Goal: Complete application form: Complete application form

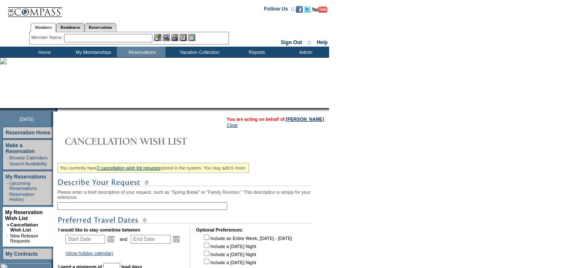
click at [122, 209] on input "text" at bounding box center [142, 206] width 170 height 8
type input "Alternate Residences Vail"
click at [111, 242] on link "Open the calendar popup." at bounding box center [110, 239] width 9 height 9
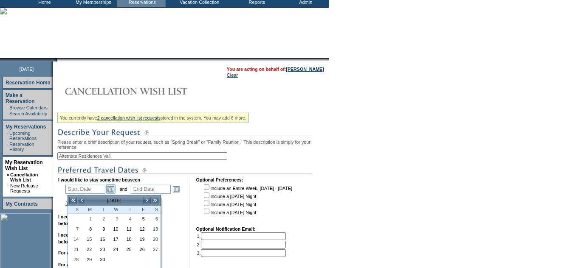
scroll to position [51, 0]
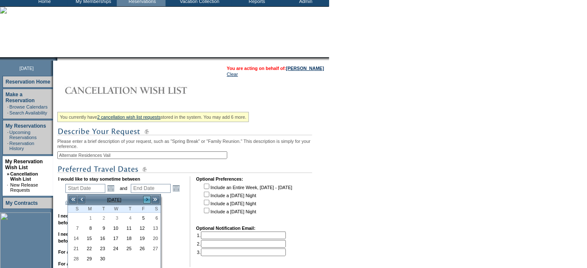
click at [146, 199] on link ">" at bounding box center [147, 200] width 8 height 8
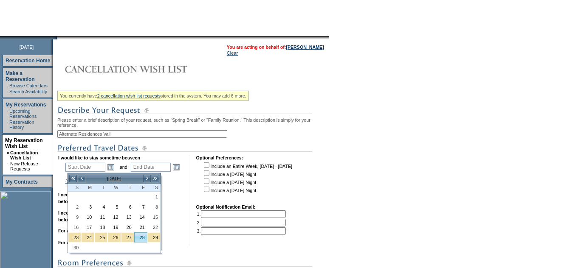
click at [141, 233] on link "28" at bounding box center [141, 237] width 12 height 9
type input "[DATE]"
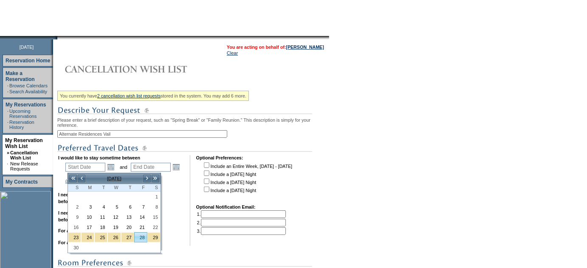
type input "89"
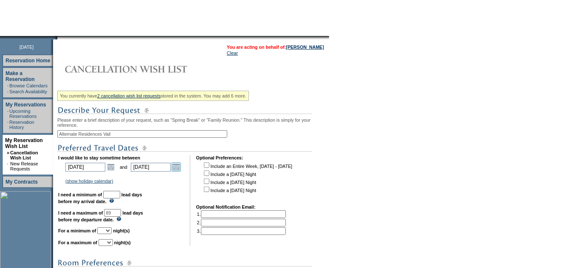
click at [177, 166] on link "Open the calendar popup." at bounding box center [175, 167] width 9 height 9
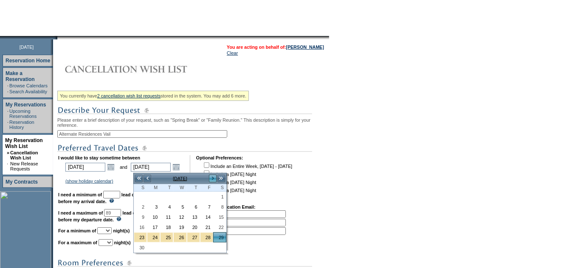
click at [211, 177] on link ">" at bounding box center [212, 178] width 8 height 8
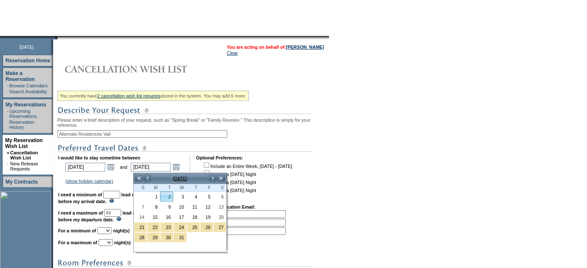
click at [170, 195] on link "2" at bounding box center [166, 196] width 12 height 9
type input "[DATE]"
type input "92"
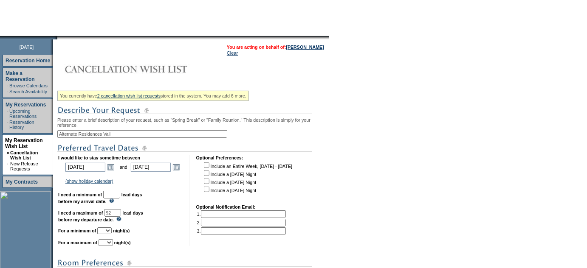
click at [120, 195] on input "text" at bounding box center [111, 195] width 17 height 8
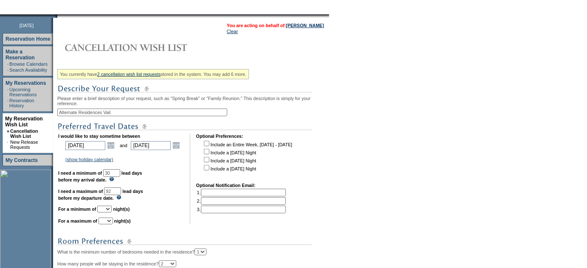
type input "30"
click at [112, 211] on select "1 2 3 4 5 6 7 8 9 10 11 12 13 14" at bounding box center [104, 209] width 14 height 7
select select "4"
click at [107, 208] on select "1 2 3 4 5 6 7 8 9 10 11 12 13 14" at bounding box center [104, 209] width 14 height 7
click at [113, 223] on select "1 2 3 4 5 6 7 8 9 10 11 12 13 14" at bounding box center [105, 221] width 14 height 7
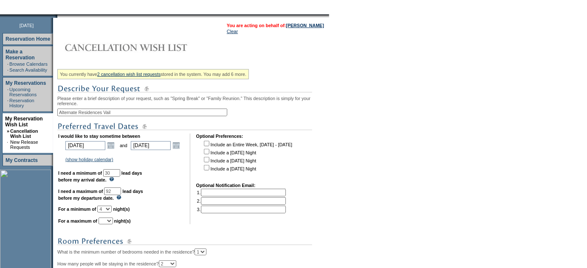
select select "4"
click at [109, 221] on select "1 2 3 4 5 6 7 8 9 10 11 12 13 14" at bounding box center [105, 221] width 14 height 7
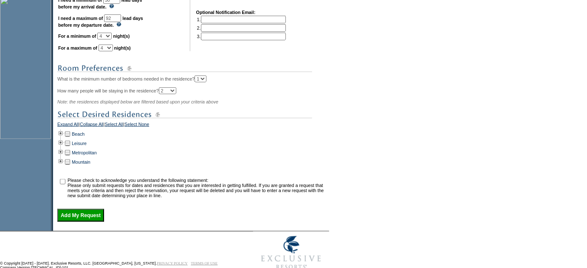
scroll to position [273, 0]
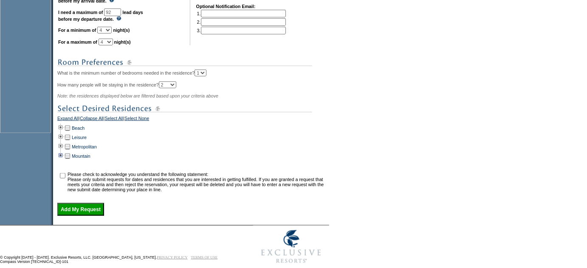
click at [61, 161] on td at bounding box center [60, 156] width 7 height 9
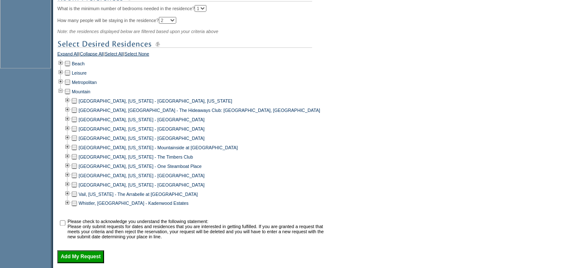
scroll to position [338, 0]
click at [70, 198] on td at bounding box center [67, 193] width 7 height 9
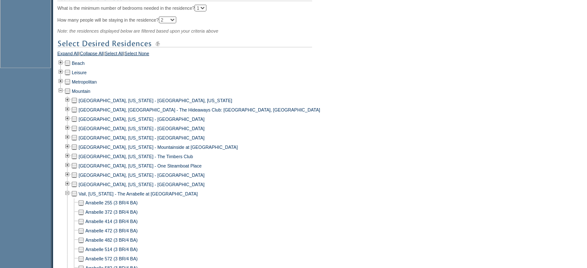
scroll to position [374, 0]
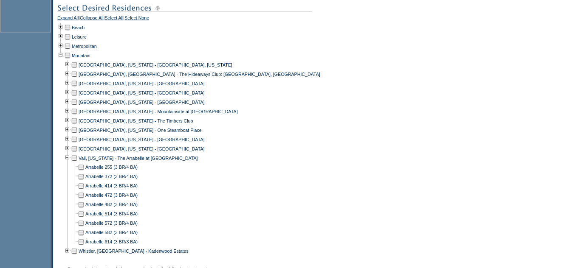
click at [83, 238] on td at bounding box center [81, 232] width 7 height 9
click at [84, 210] on td at bounding box center [81, 204] width 7 height 9
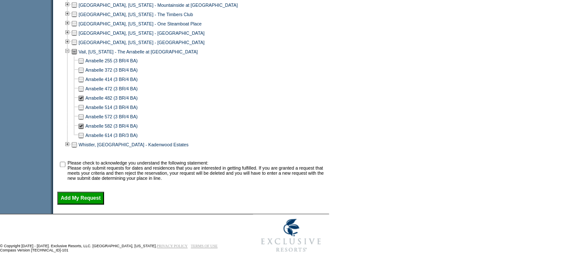
scroll to position [482, 0]
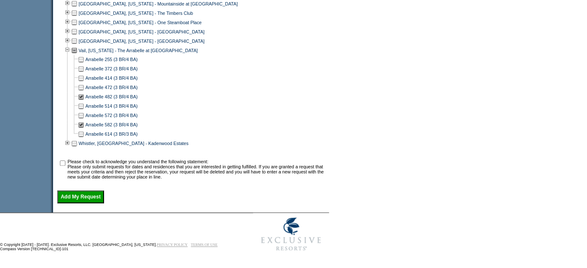
click at [65, 166] on input "checkbox" at bounding box center [63, 164] width 6 height 6
checkbox input "true"
click at [78, 204] on input "Add My Request" at bounding box center [80, 197] width 47 height 13
